Goal: Navigation & Orientation: Find specific page/section

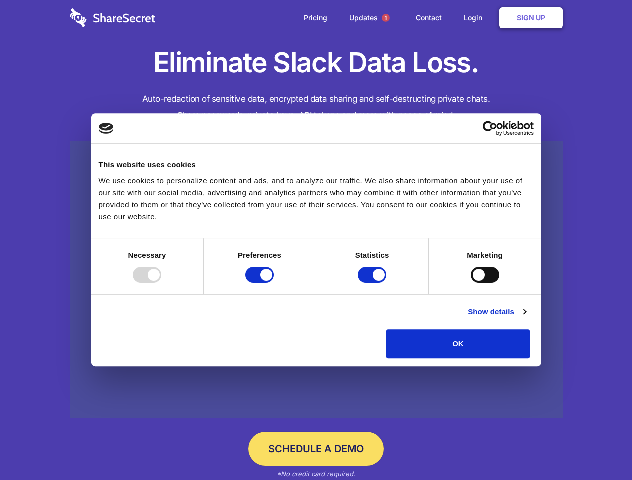
click at [161, 283] on div at bounding box center [147, 275] width 29 height 16
click at [274, 283] on input "Preferences" at bounding box center [259, 275] width 29 height 16
checkbox input "false"
click at [373, 283] on input "Statistics" at bounding box center [372, 275] width 29 height 16
checkbox input "false"
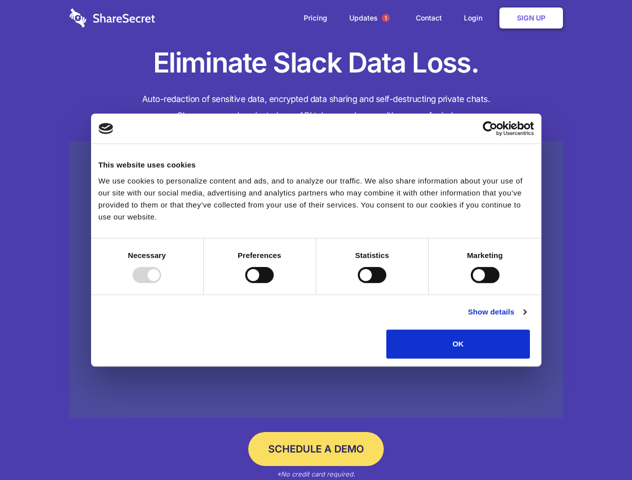
click at [471, 283] on input "Marketing" at bounding box center [485, 275] width 29 height 16
checkbox input "true"
click at [526, 318] on link "Show details" at bounding box center [497, 312] width 58 height 12
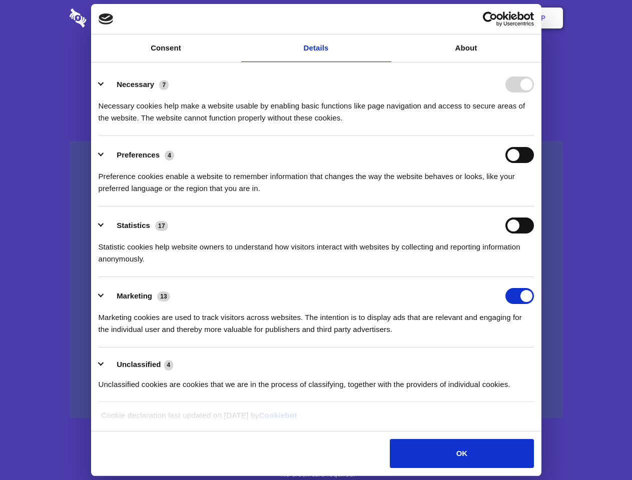
click at [534, 195] on div "Preferences 4 Preference cookies enable a website to remember information that …" at bounding box center [316, 171] width 435 height 48
click at [385, 18] on span "1" at bounding box center [386, 18] width 8 height 8
